Goal: Task Accomplishment & Management: Manage account settings

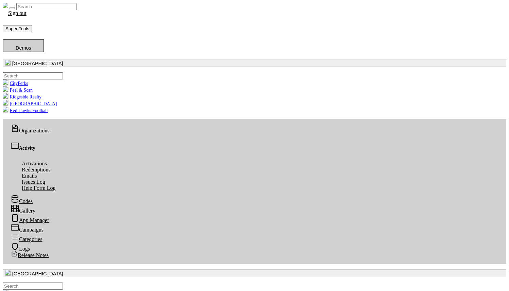
scroll to position [78, 250]
click at [43, 269] on button "button" at bounding box center [254, 273] width 503 height 8
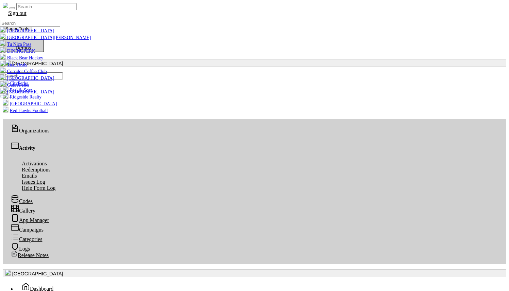
click at [37, 40] on link "[GEOGRAPHIC_DATA][PERSON_NAME]" at bounding box center [45, 37] width 91 height 5
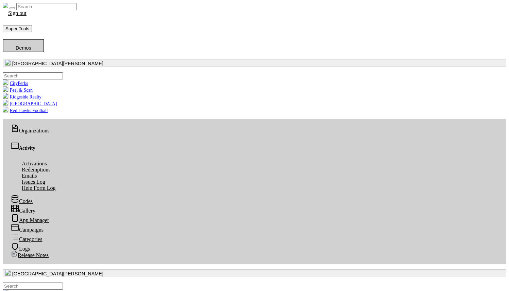
scroll to position [78, 250]
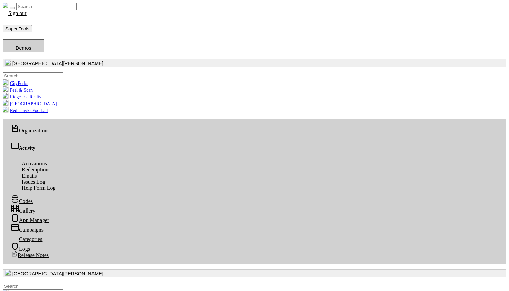
click at [54, 269] on button "button" at bounding box center [254, 273] width 503 height 8
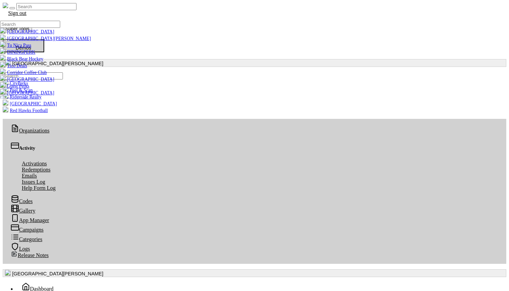
click at [43, 28] on input ".form-control-sm" at bounding box center [30, 24] width 60 height 7
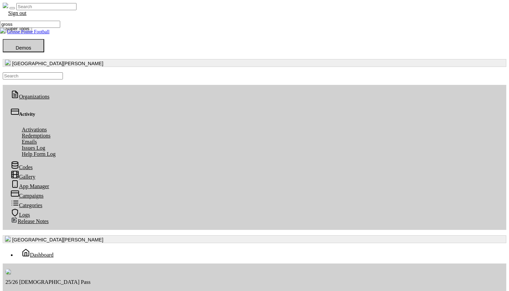
type input "gross"
click at [32, 34] on link "Grosse Pointe Football" at bounding box center [24, 31] width 49 height 5
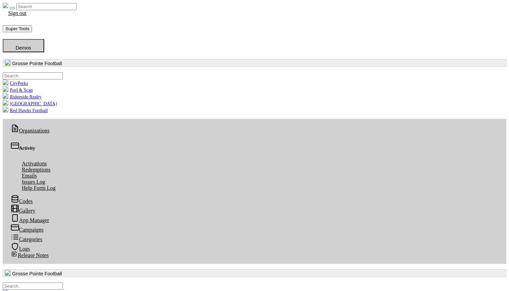
scroll to position [78, 250]
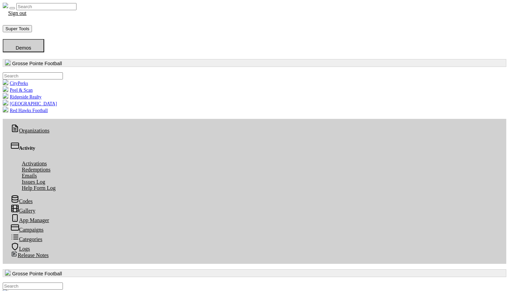
click at [40, 269] on button "Grosse Pointe Football" at bounding box center [254, 273] width 503 height 8
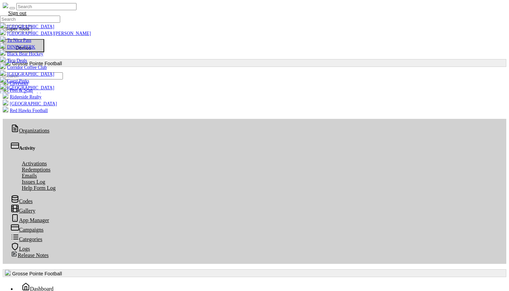
click at [34, 29] on link "[GEOGRAPHIC_DATA]" at bounding box center [27, 26] width 54 height 5
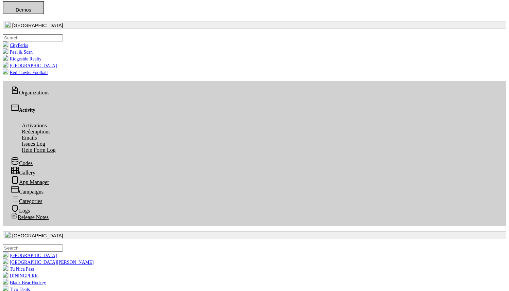
scroll to position [49, 0]
